Goal: Navigation & Orientation: Find specific page/section

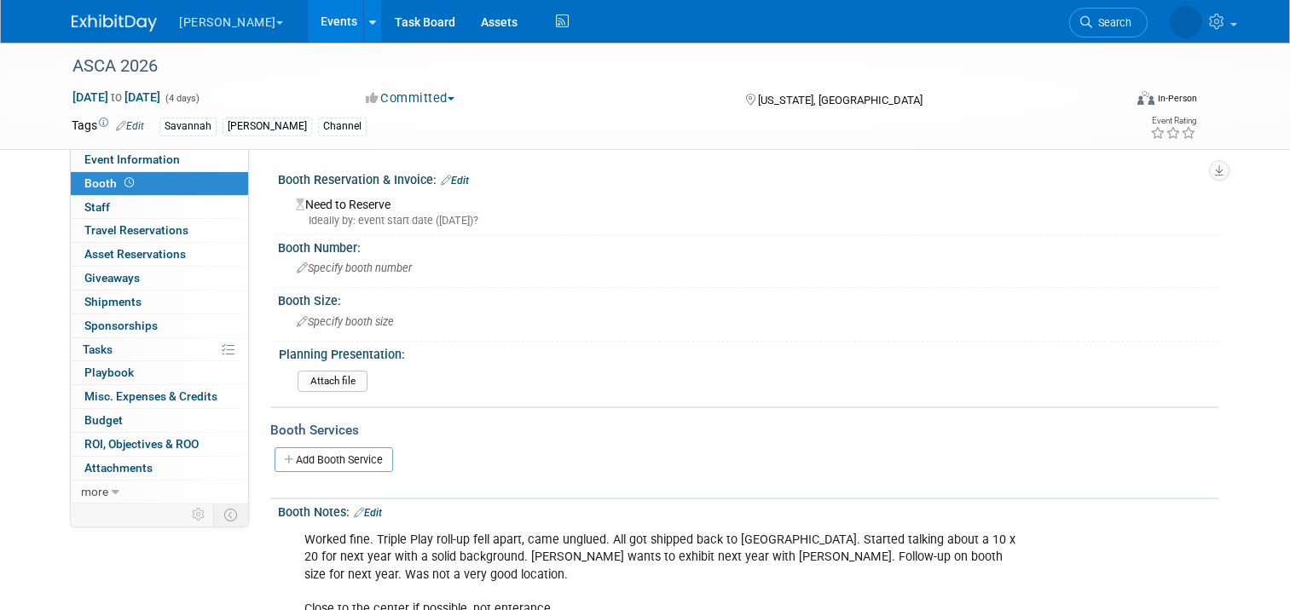
scroll to position [160, 0]
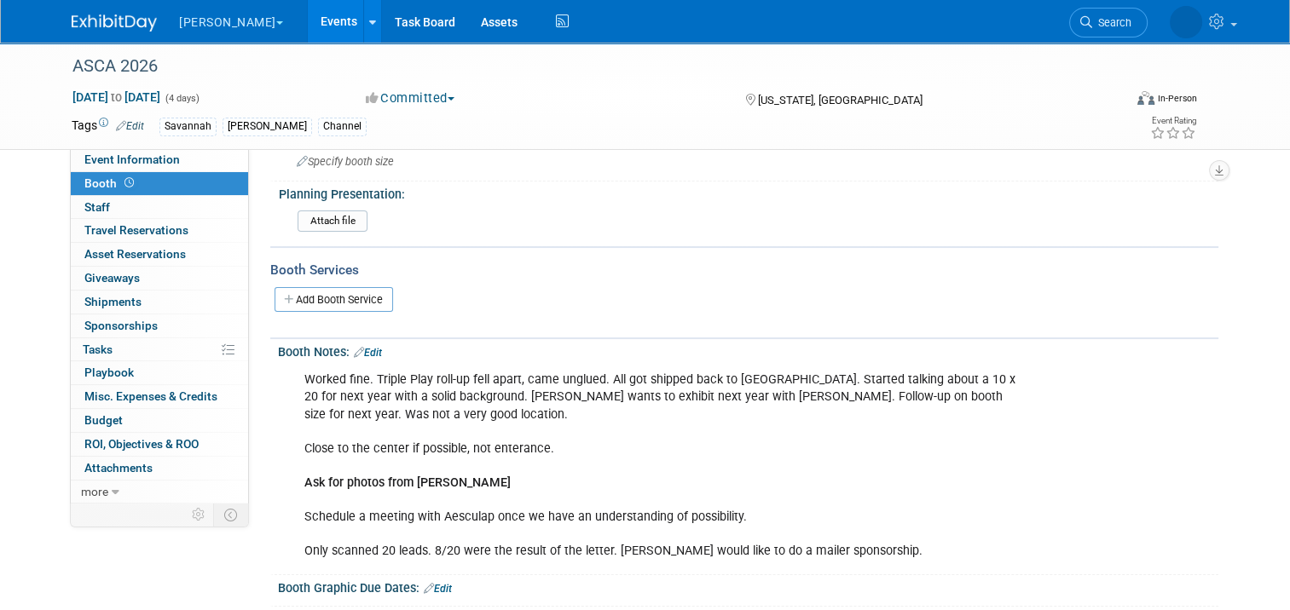
click at [308, 23] on link "Events" at bounding box center [339, 21] width 62 height 43
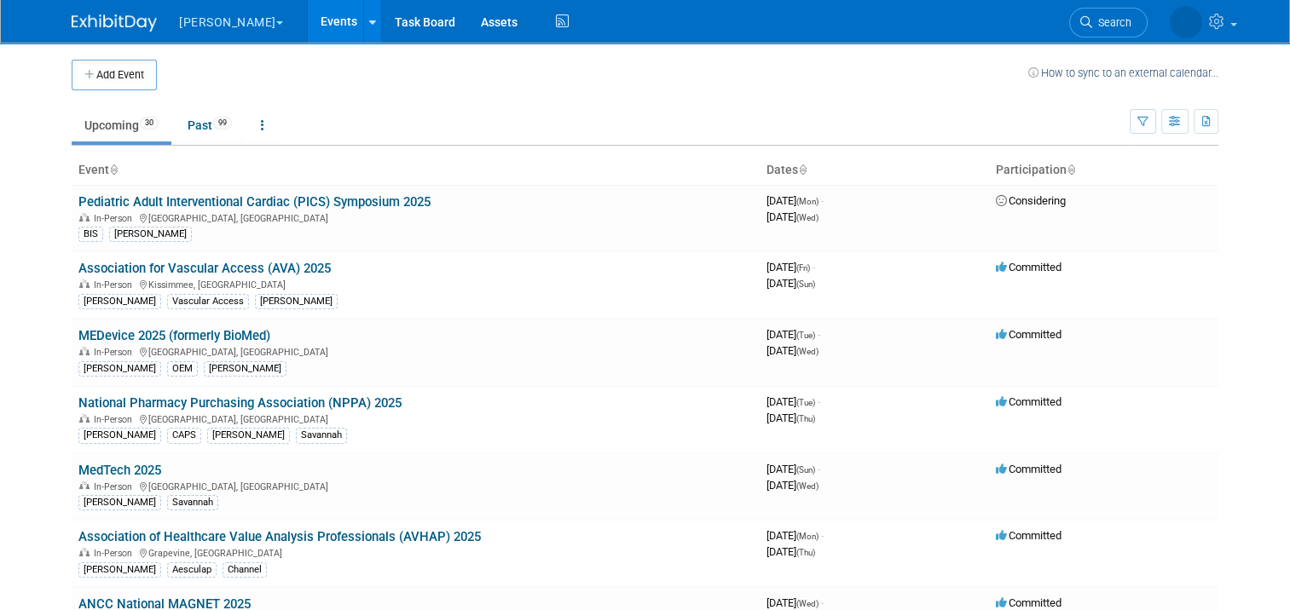
click at [177, 130] on link "Past 99" at bounding box center [210, 125] width 70 height 32
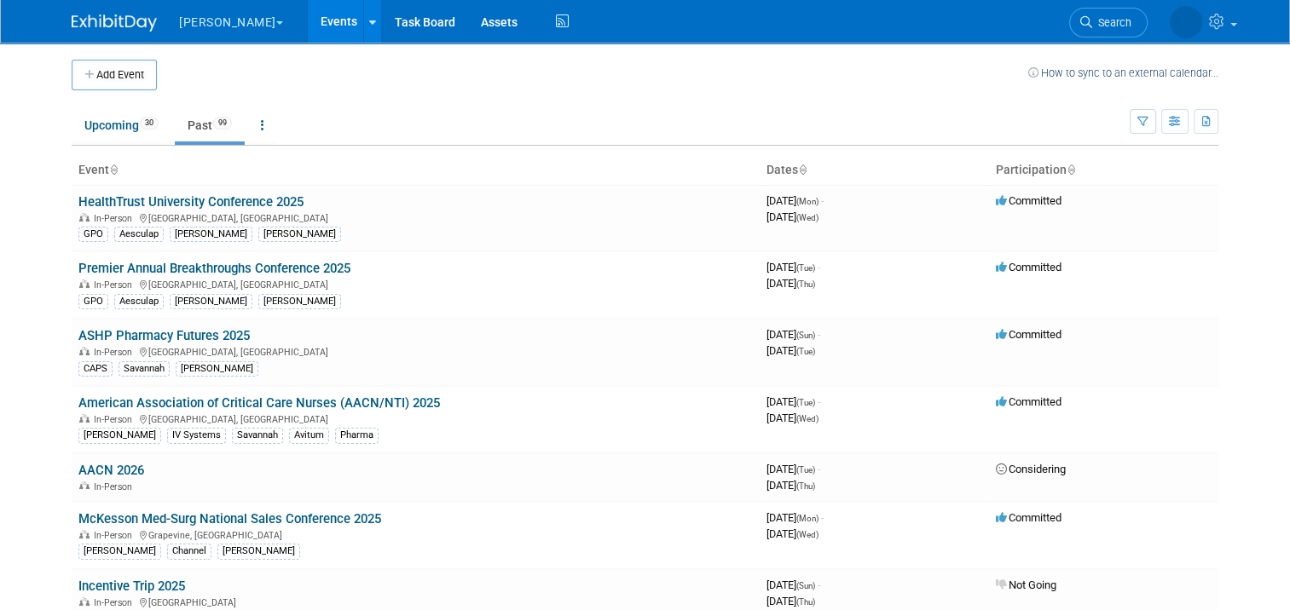
scroll to position [477, 0]
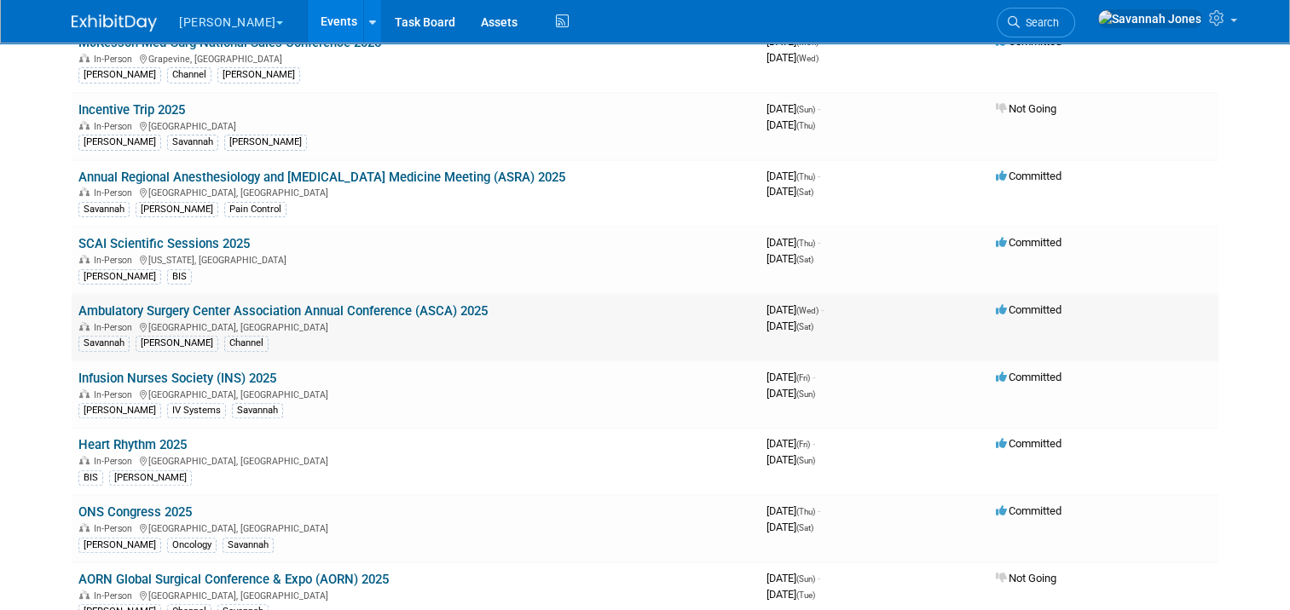
click at [266, 304] on link "Ambulatory Surgery Center Association Annual Conference (ASCA) 2025" at bounding box center [282, 311] width 409 height 15
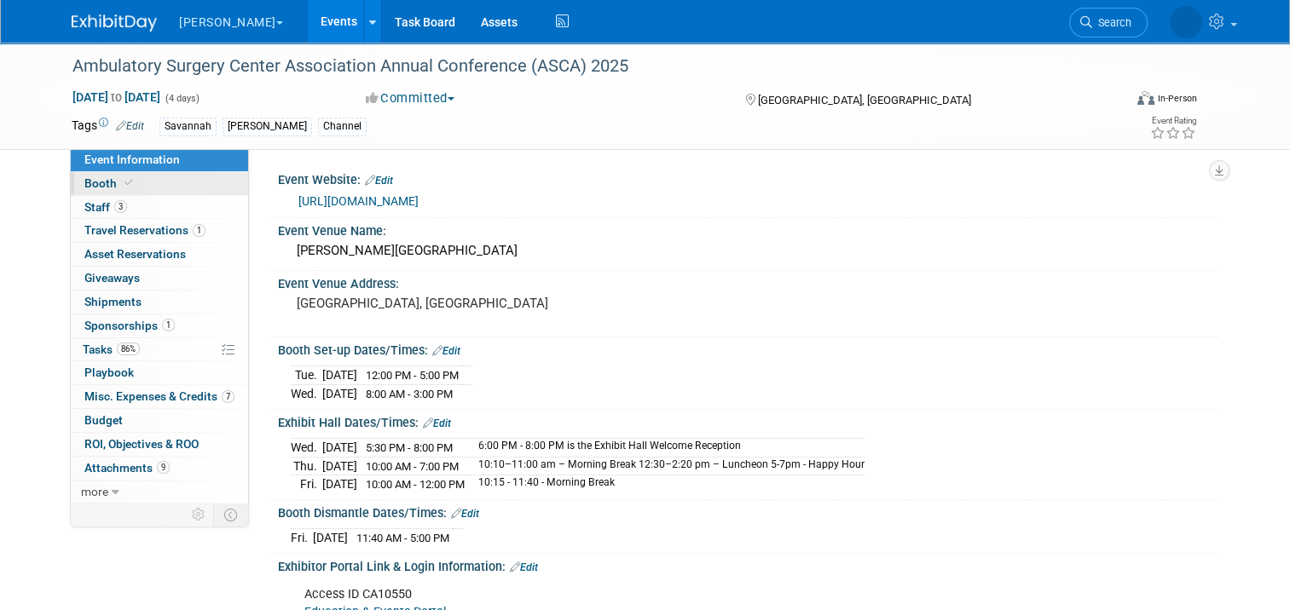
click at [195, 179] on link "Booth" at bounding box center [159, 183] width 177 height 23
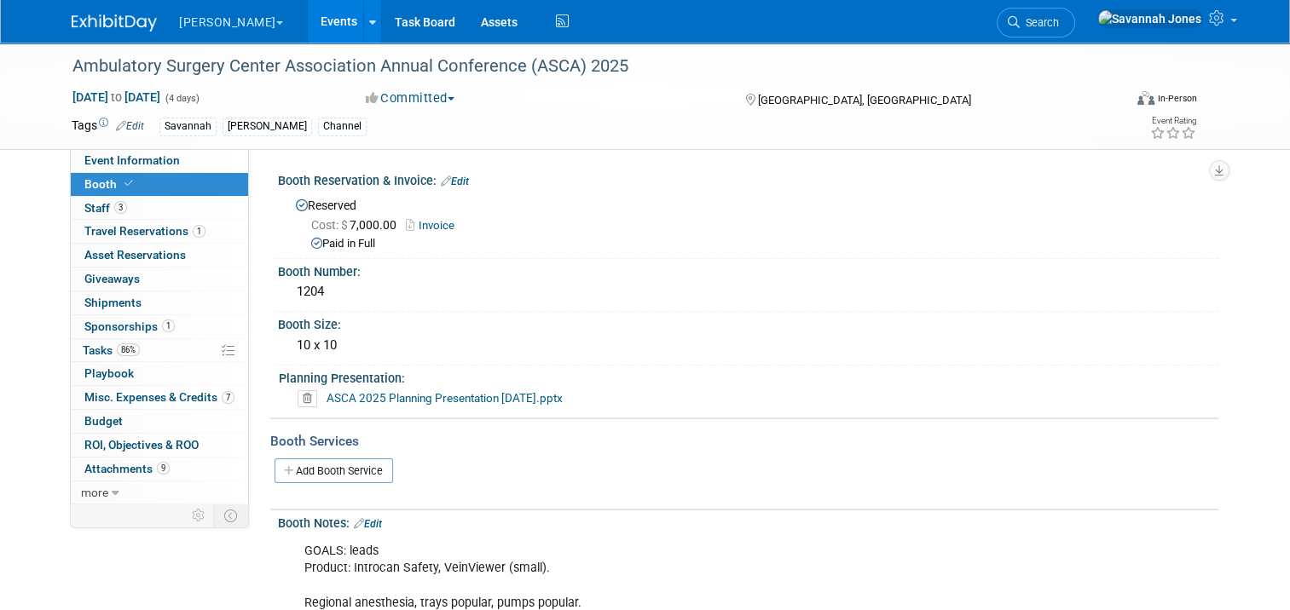
click at [308, 21] on link "Events" at bounding box center [339, 21] width 62 height 43
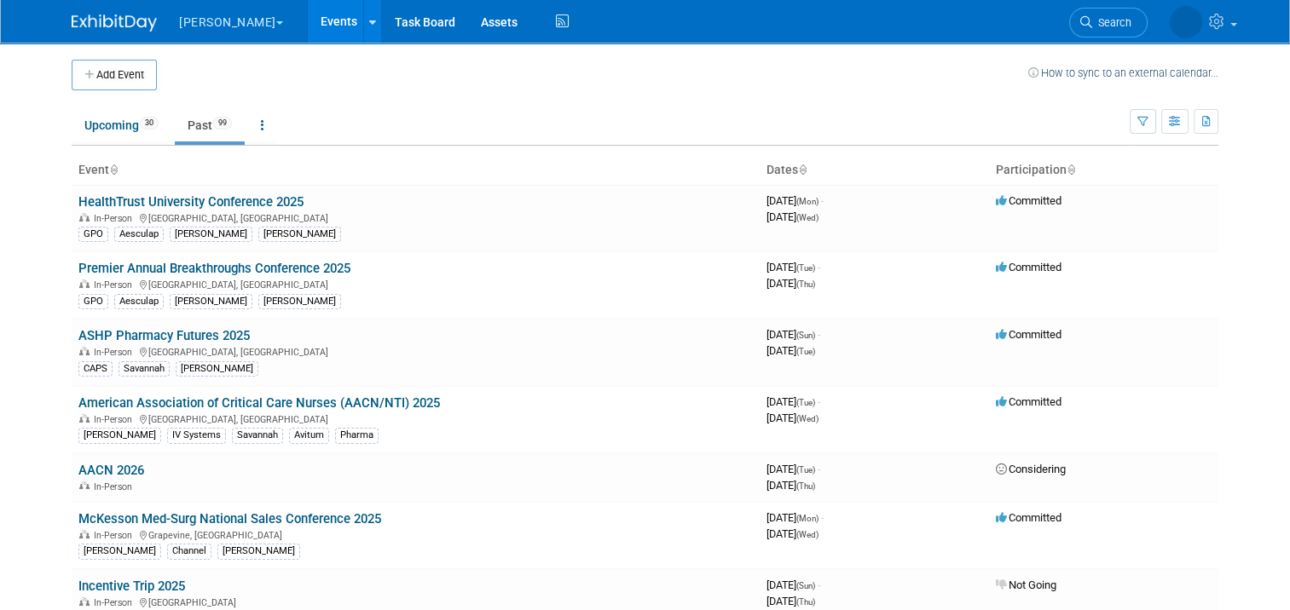
click at [476, 107] on td "Upcoming 30 Past 99 All Events 129 Past and Upcoming Grouped Annually Events gr…" at bounding box center [601, 117] width 1058 height 55
click at [126, 123] on link "Upcoming 30" at bounding box center [122, 125] width 100 height 32
